Goal: Check status: Check status

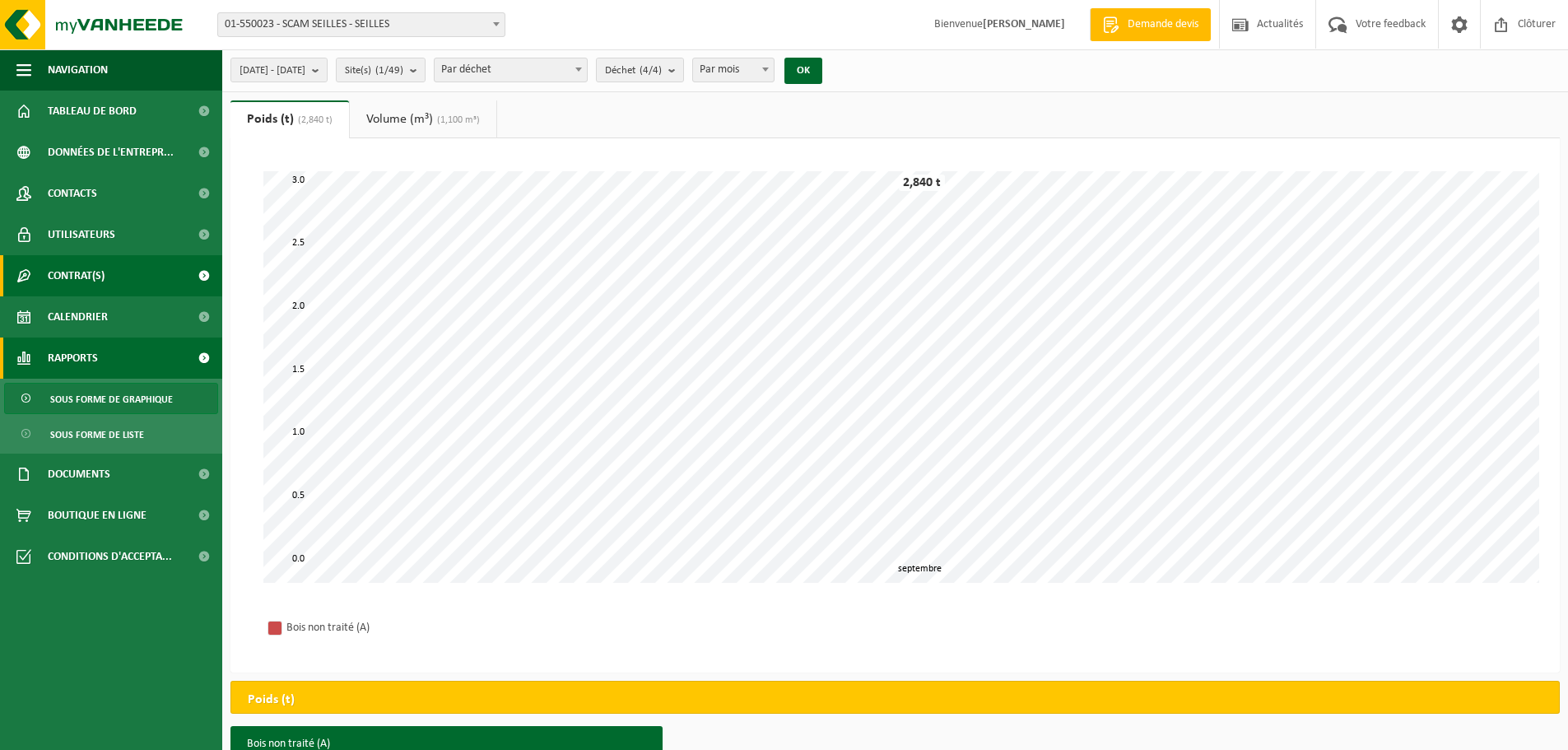
click at [76, 281] on span "Contrat(s)" at bounding box center [75, 275] width 57 height 42
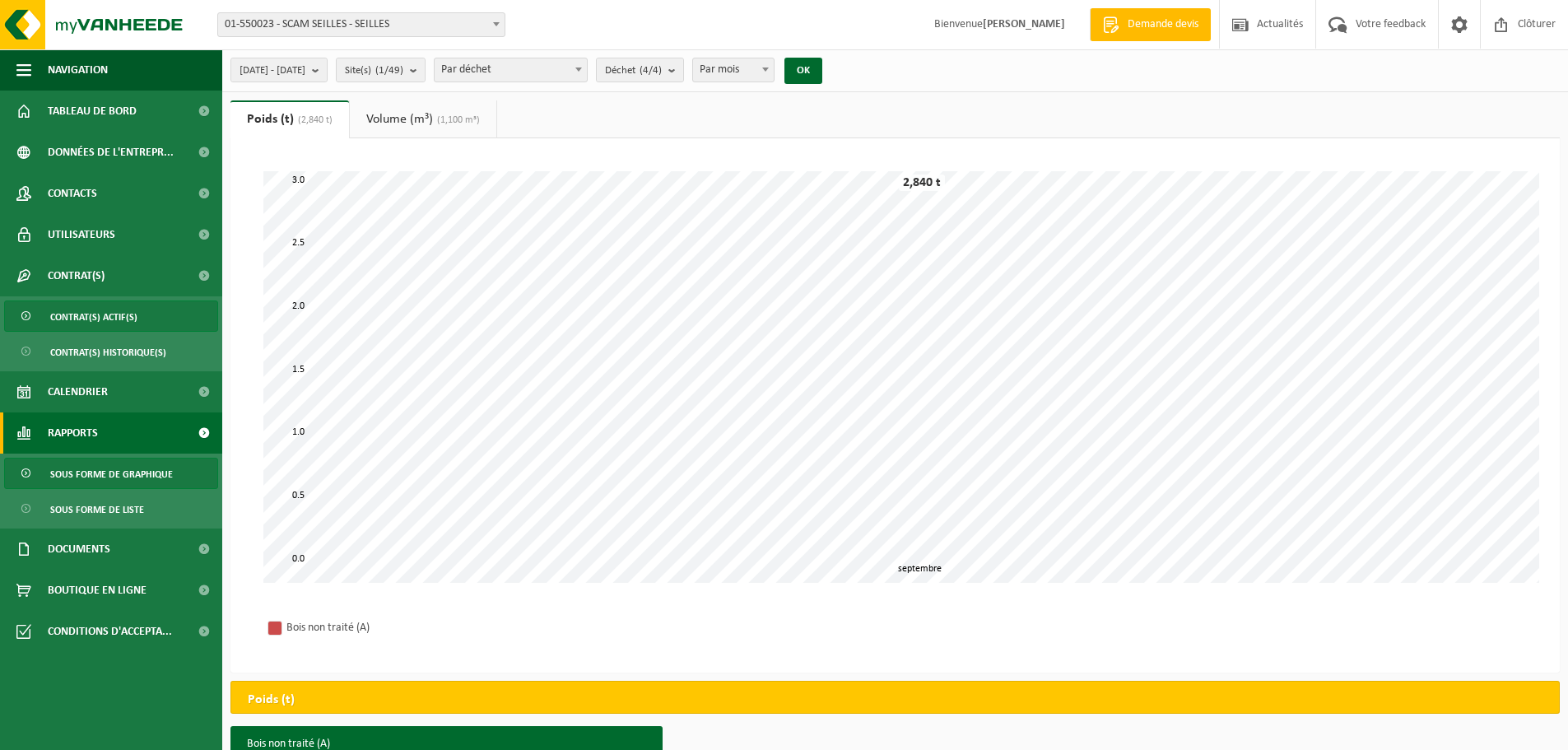
click at [83, 314] on span "Contrat(s) actif(s)" at bounding box center [93, 317] width 87 height 31
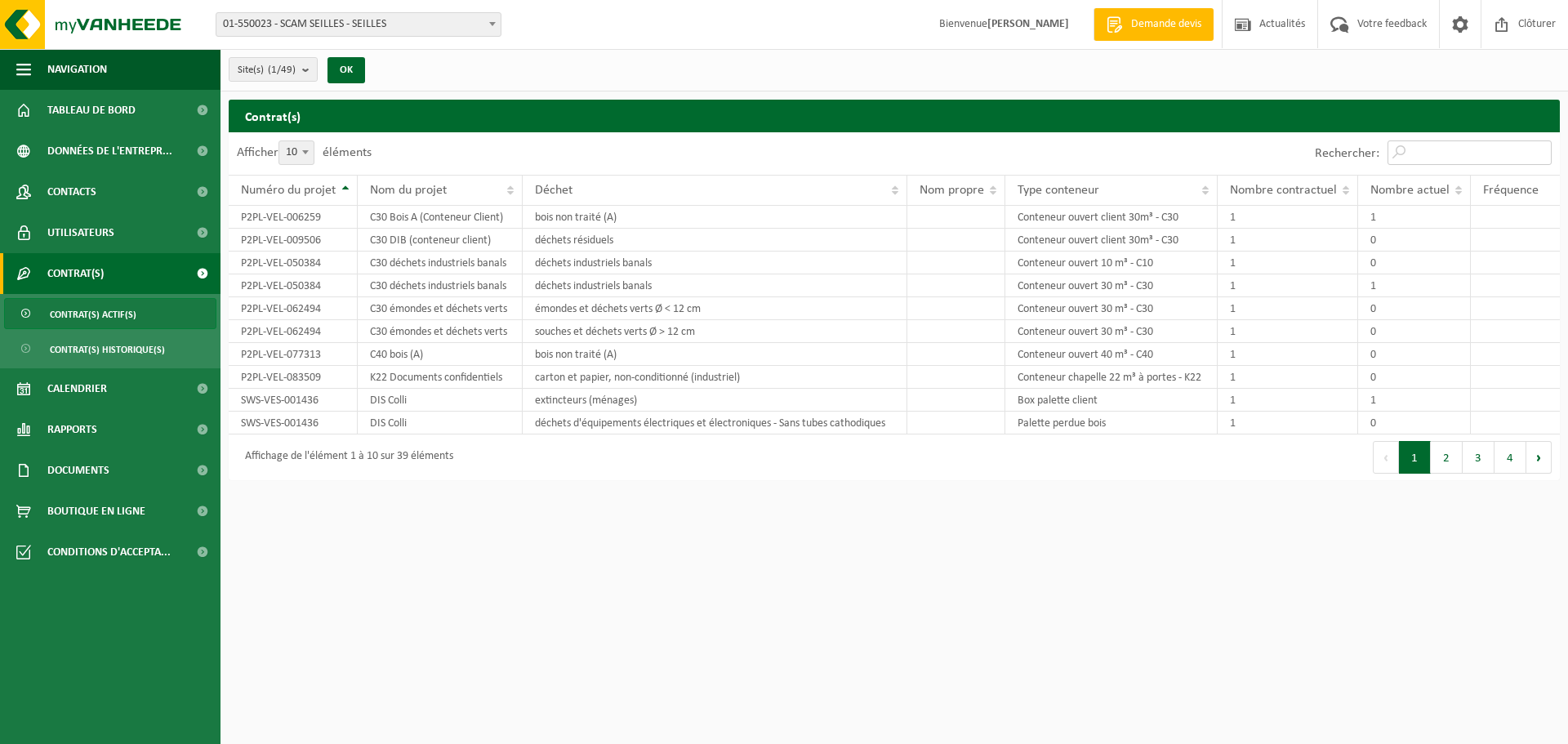
click at [1479, 144] on input "Rechercher:" at bounding box center [1470, 152] width 164 height 24
paste input "TL-VEL-008686"
type input "TL-VEL-008686"
